Goal: Find specific page/section: Find specific page/section

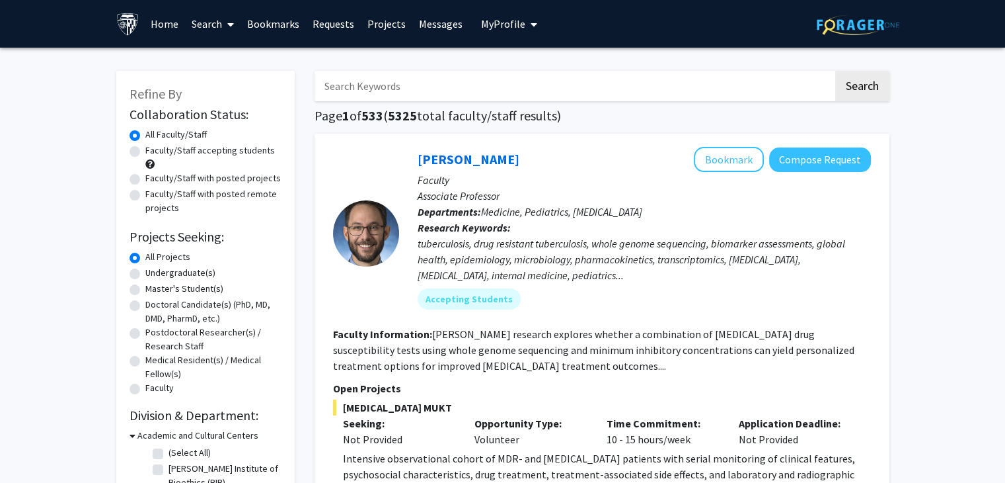
scroll to position [11, 0]
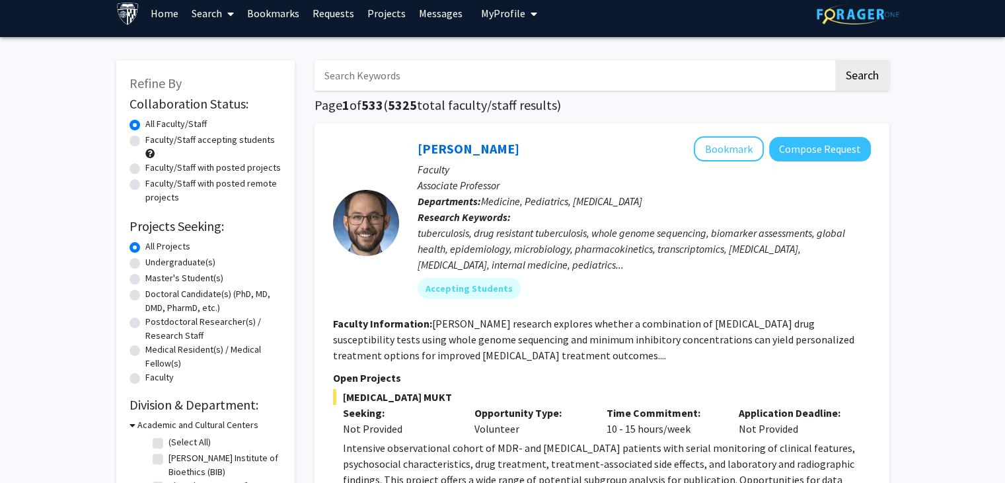
click at [193, 276] on label "Master's Student(s)" at bounding box center [184, 278] width 78 height 14
click at [154, 276] on input "Master's Student(s)" at bounding box center [149, 275] width 9 height 9
radio input "true"
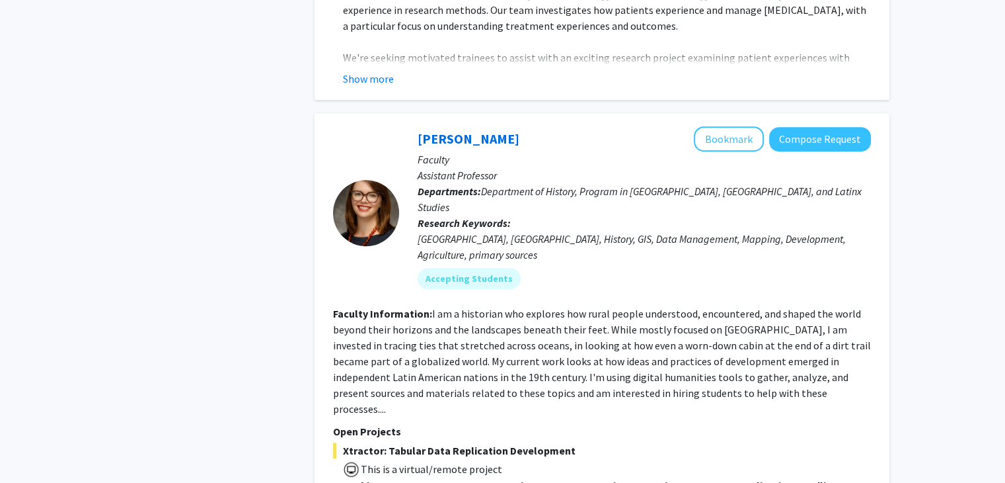
scroll to position [6083, 0]
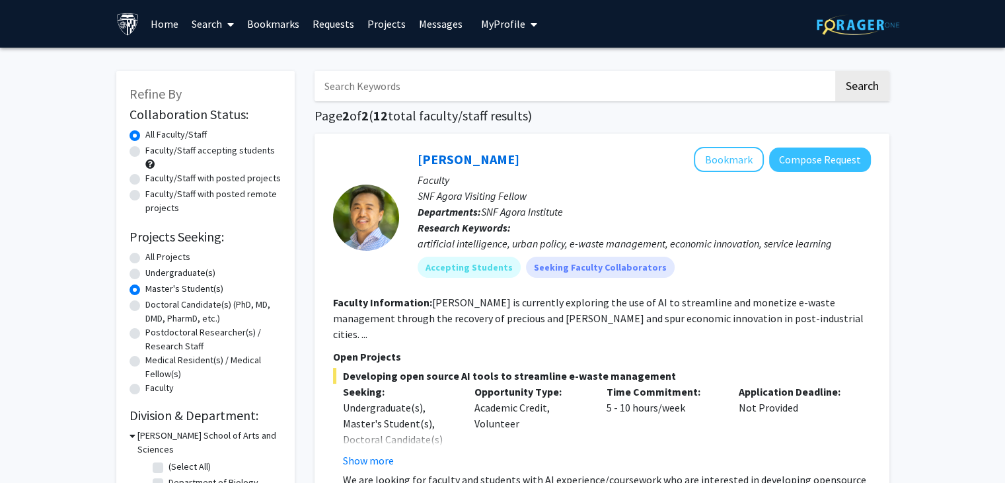
click at [127, 13] on img at bounding box center [127, 24] width 23 height 23
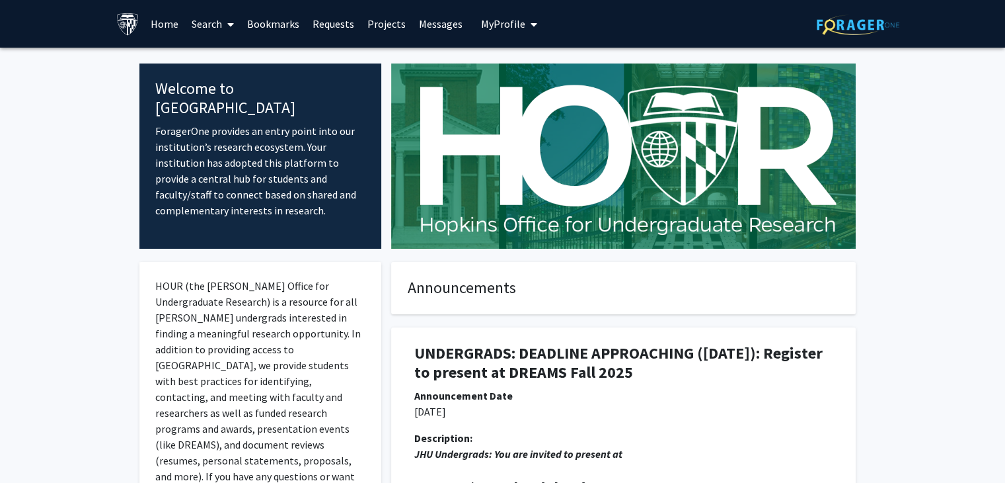
click at [148, 19] on link "Home" at bounding box center [164, 24] width 41 height 46
